Goal: Task Accomplishment & Management: Manage account settings

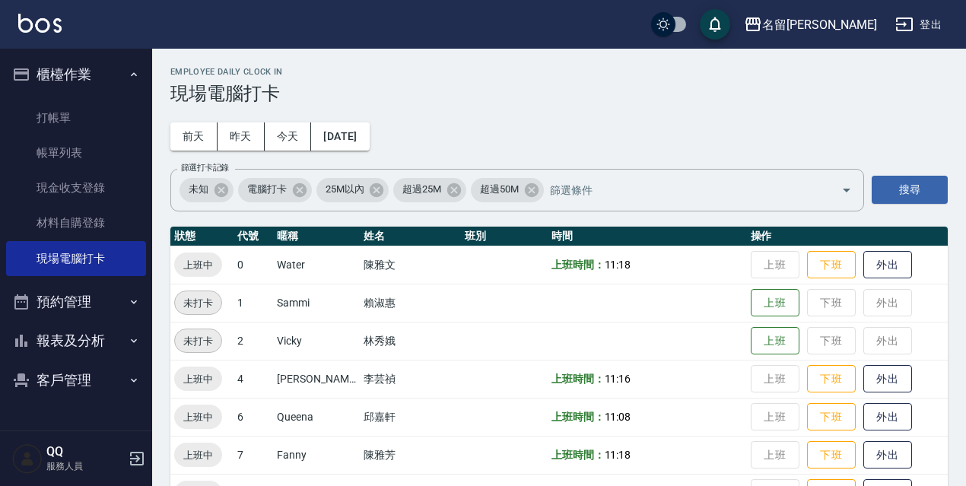
scroll to position [311, 0]
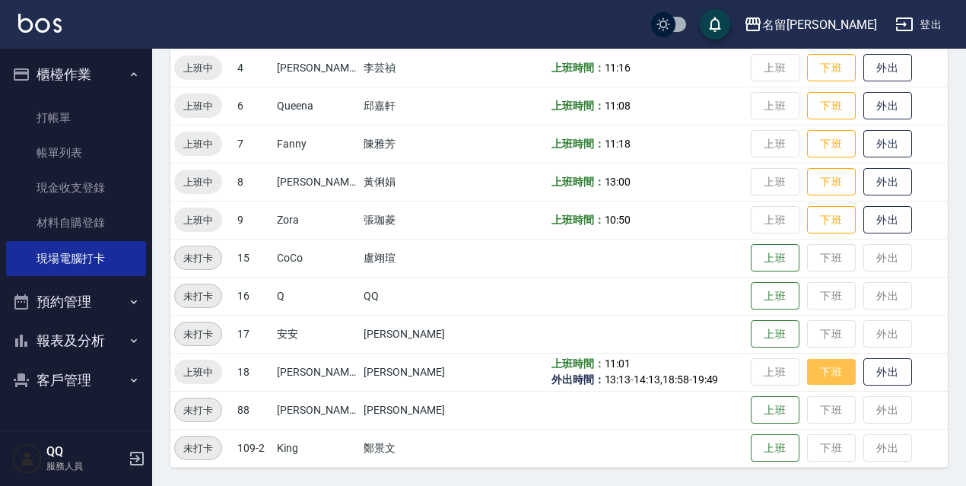
click at [814, 364] on button "下班" at bounding box center [831, 372] width 49 height 27
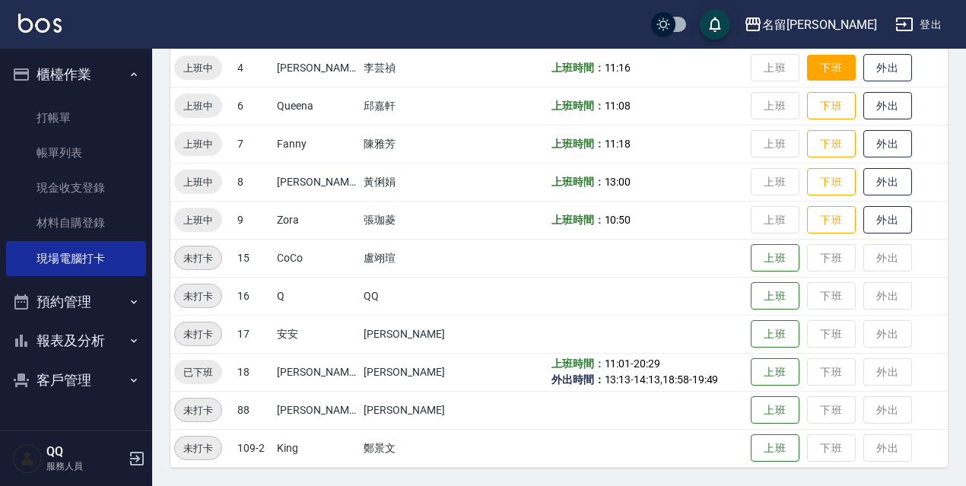
click at [837, 69] on button "下班" at bounding box center [831, 68] width 49 height 27
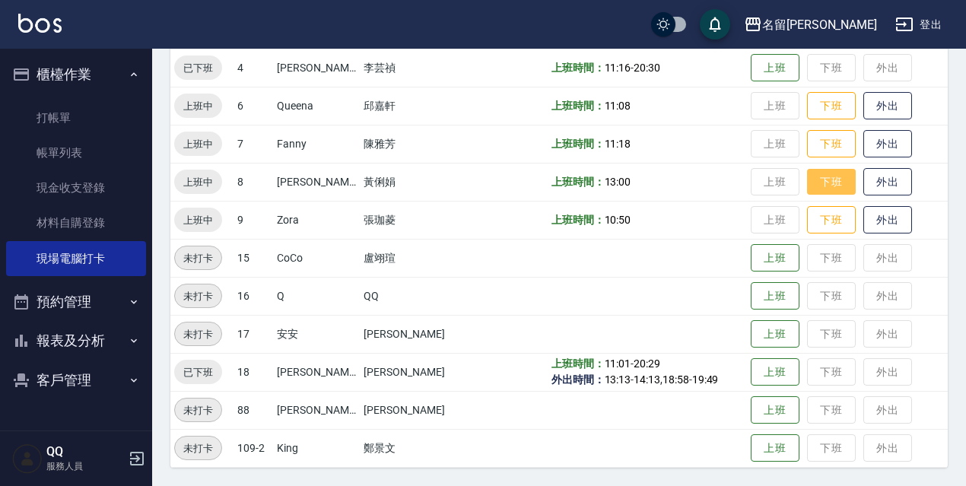
click at [826, 188] on button "下班" at bounding box center [831, 182] width 49 height 27
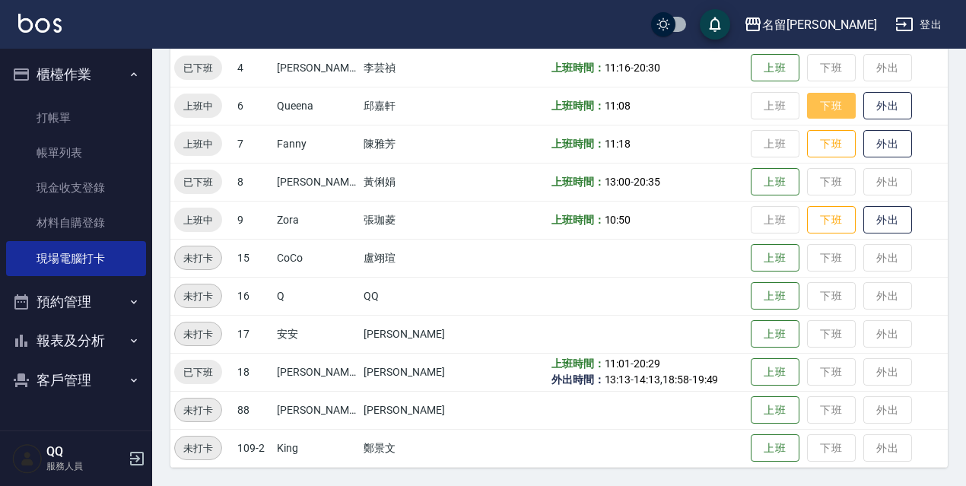
click at [807, 94] on button "下班" at bounding box center [831, 106] width 49 height 27
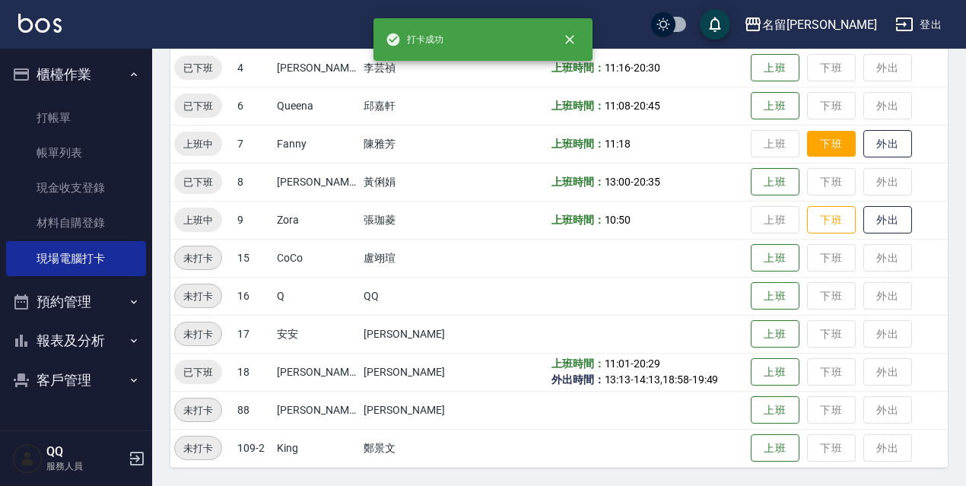
click at [821, 132] on button "下班" at bounding box center [831, 144] width 49 height 27
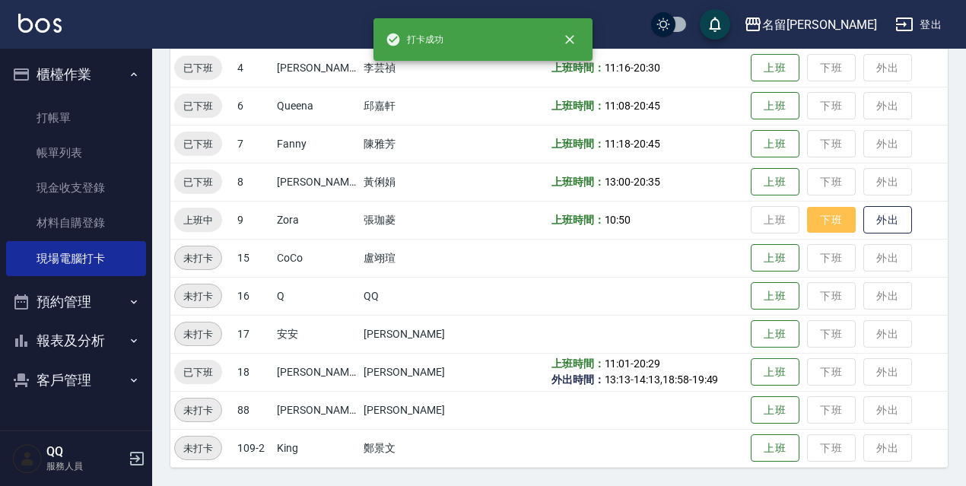
click at [817, 214] on button "下班" at bounding box center [831, 220] width 49 height 27
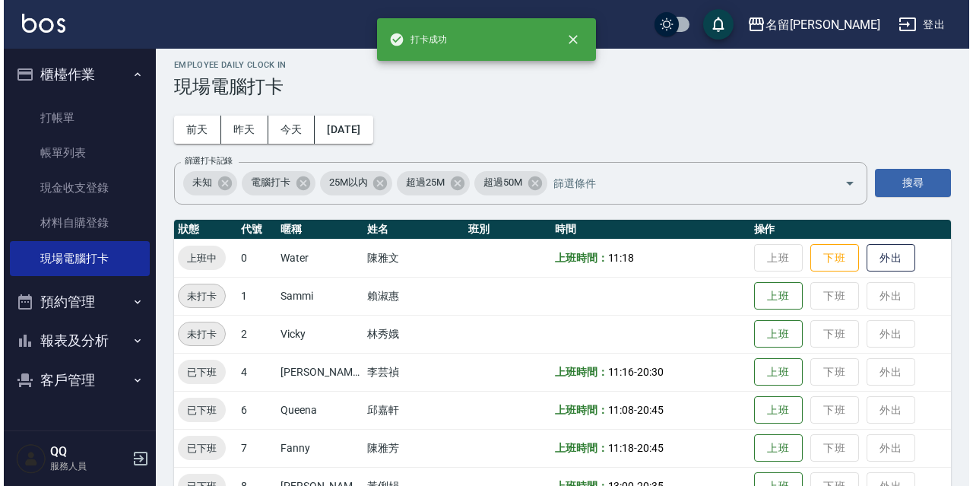
scroll to position [0, 0]
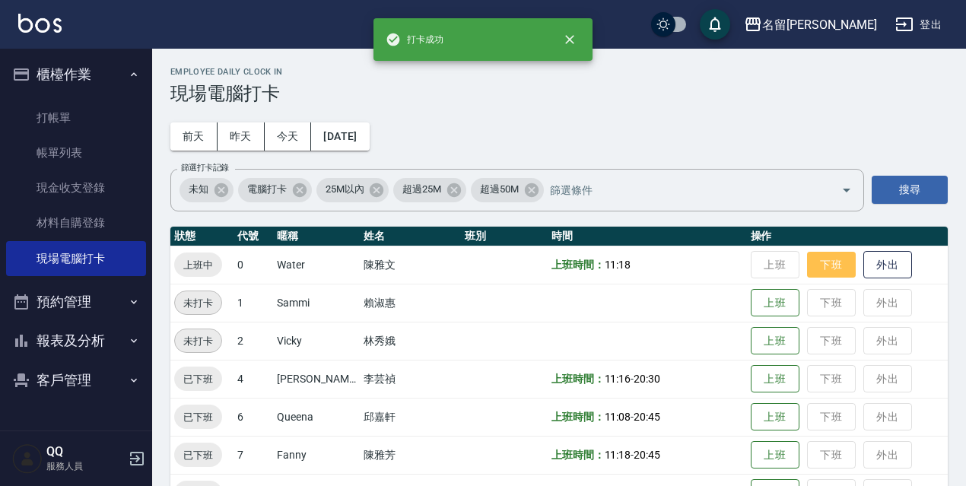
click at [818, 269] on button "下班" at bounding box center [831, 265] width 49 height 27
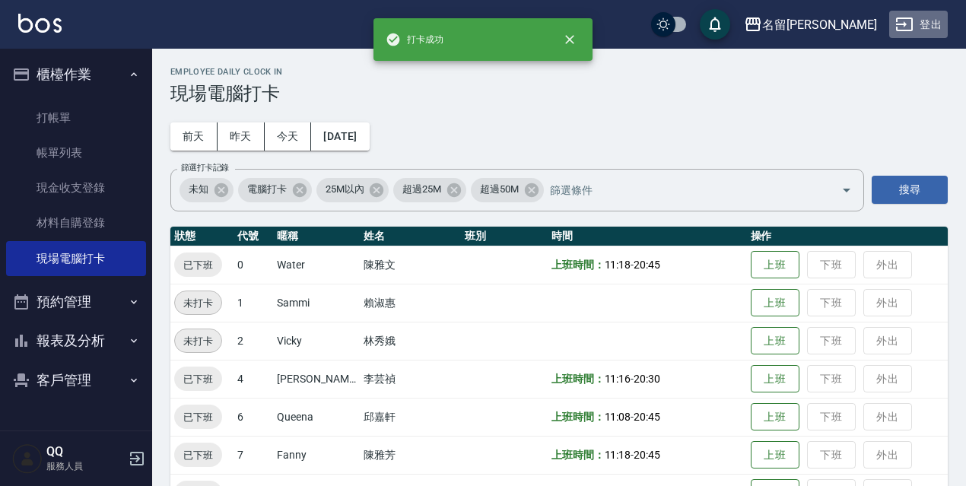
click at [932, 14] on button "登出" at bounding box center [918, 25] width 59 height 28
